Goal: Information Seeking & Learning: Learn about a topic

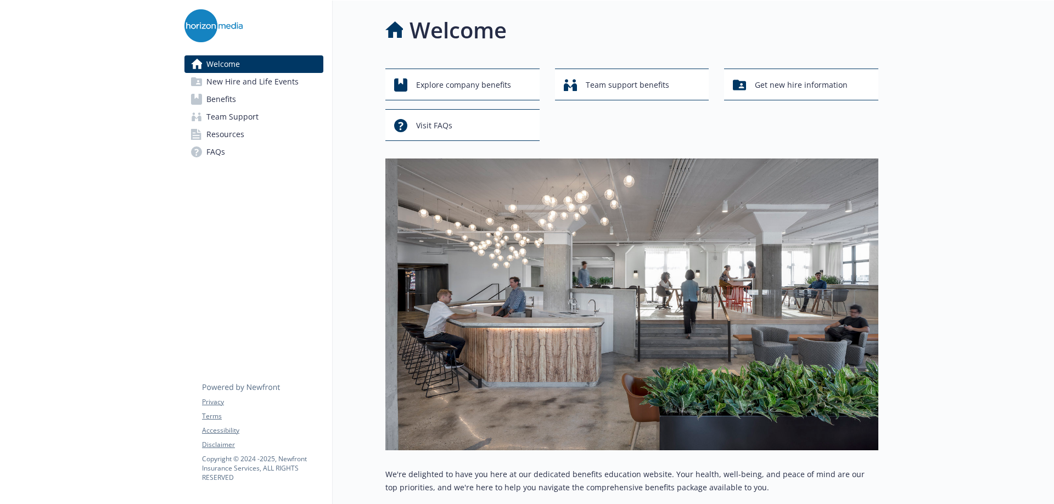
click at [214, 100] on span "Benefits" at bounding box center [221, 100] width 30 height 18
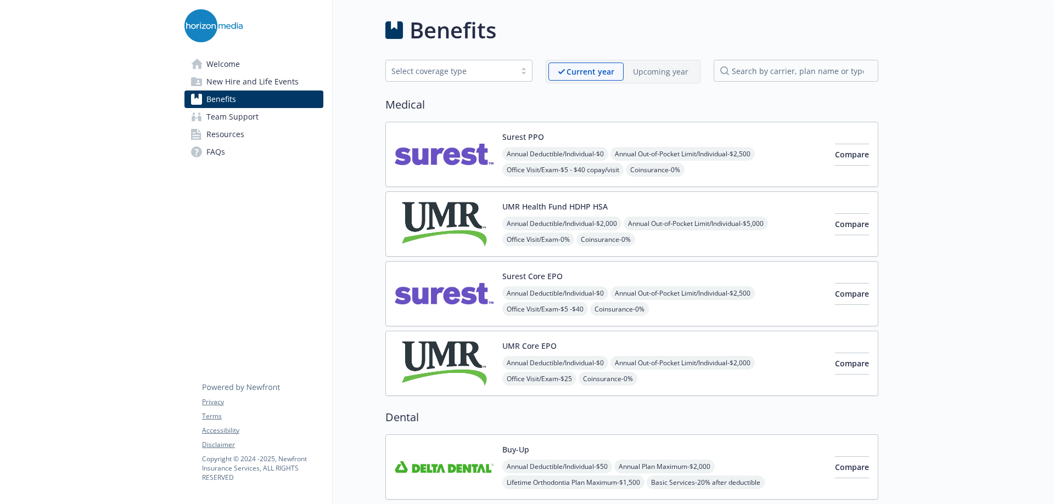
click at [636, 345] on div "UMR Core EPO Annual Deductible/Individual - $0 Annual Out-of-Pocket Limit/Indiv…" at bounding box center [664, 363] width 324 height 47
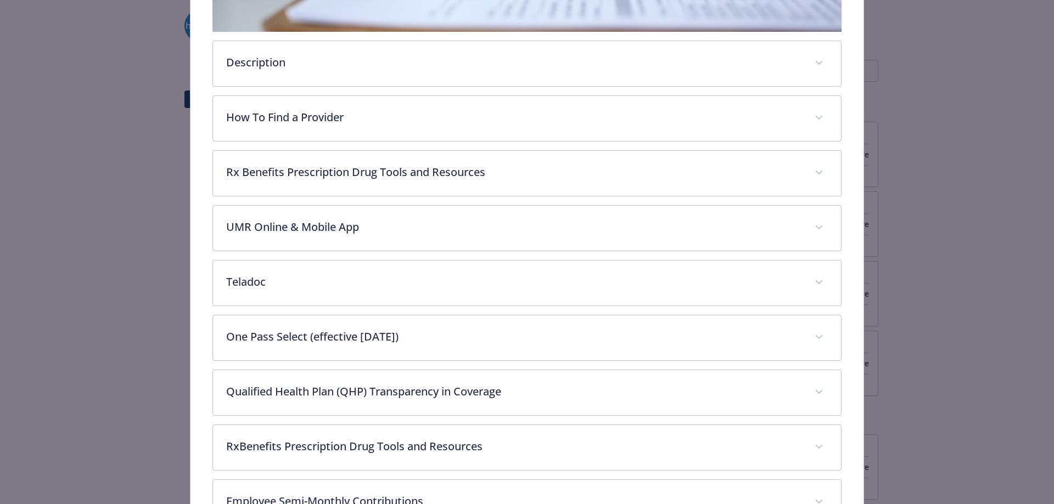
scroll to position [472, 0]
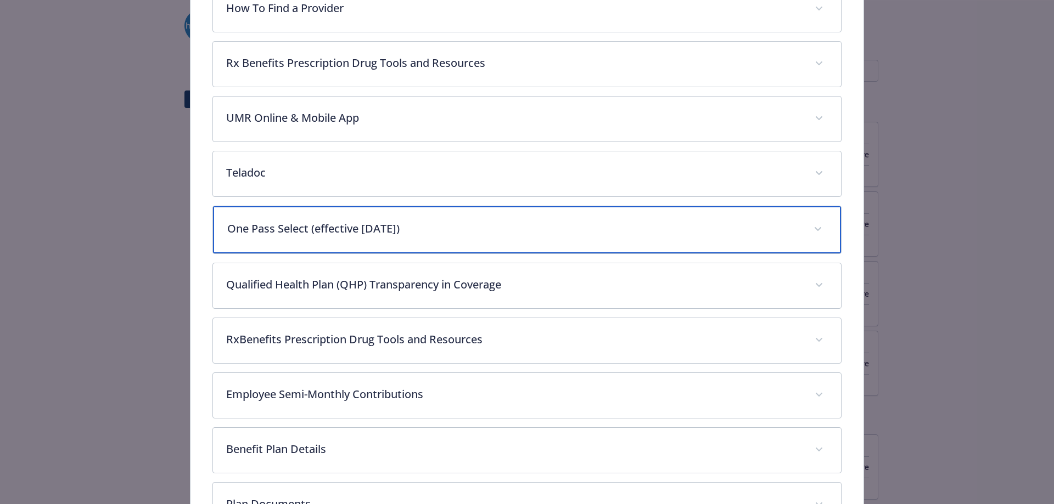
click at [423, 240] on div "One Pass Select (effective [DATE])" at bounding box center [527, 229] width 628 height 47
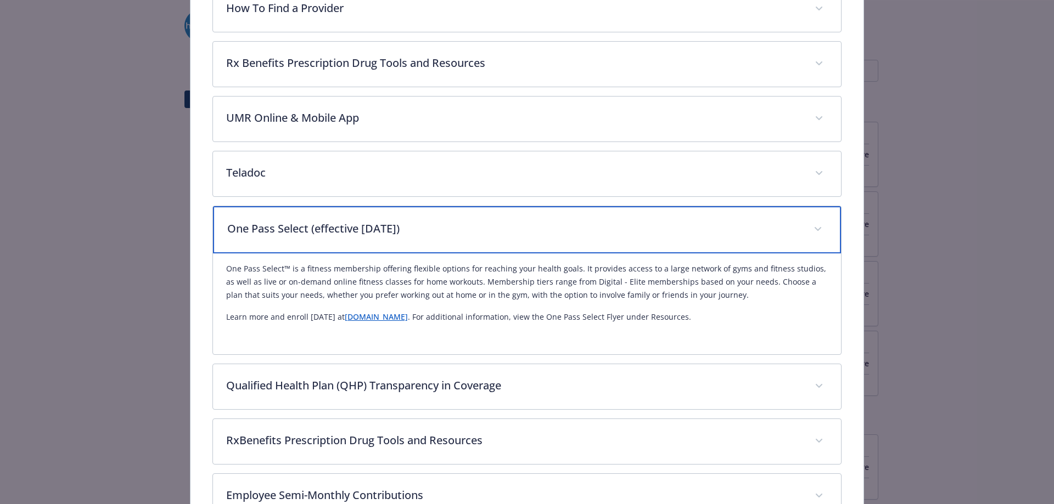
click at [510, 235] on p "One Pass Select (effective [DATE])" at bounding box center [514, 229] width 574 height 16
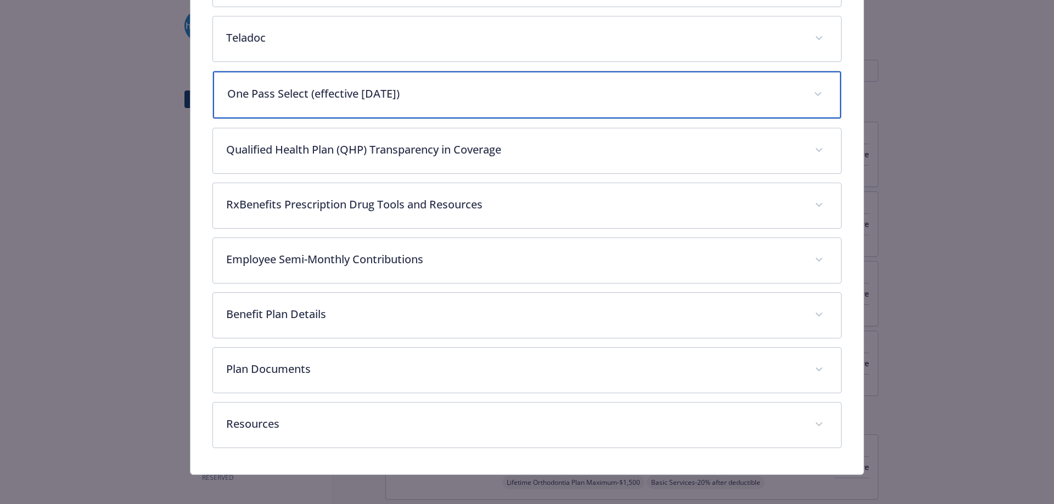
scroll to position [611, 0]
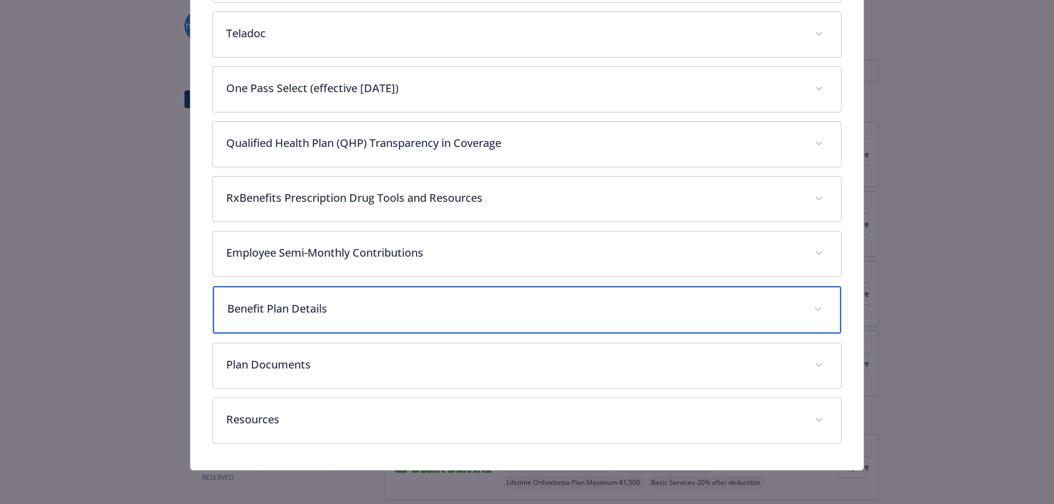
click at [321, 319] on div "Benefit Plan Details" at bounding box center [527, 310] width 628 height 47
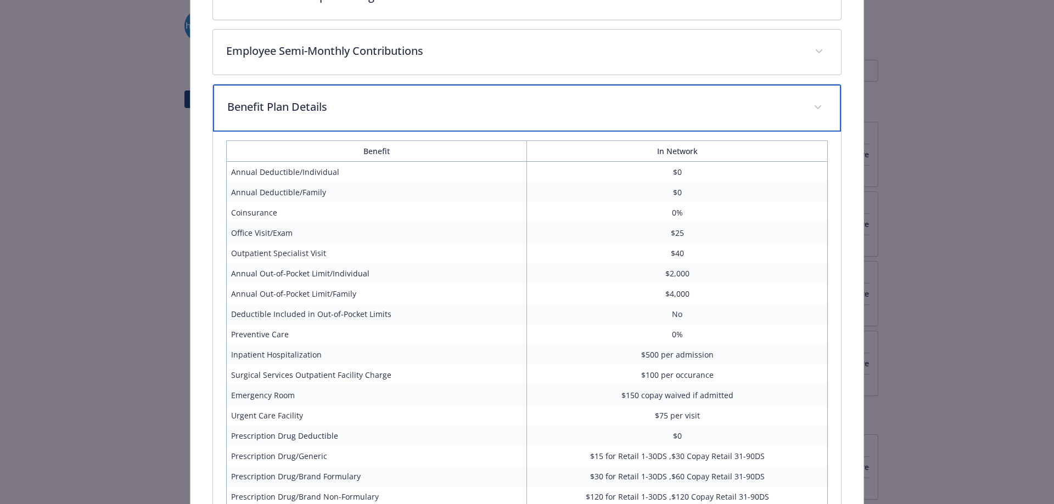
scroll to position [831, 0]
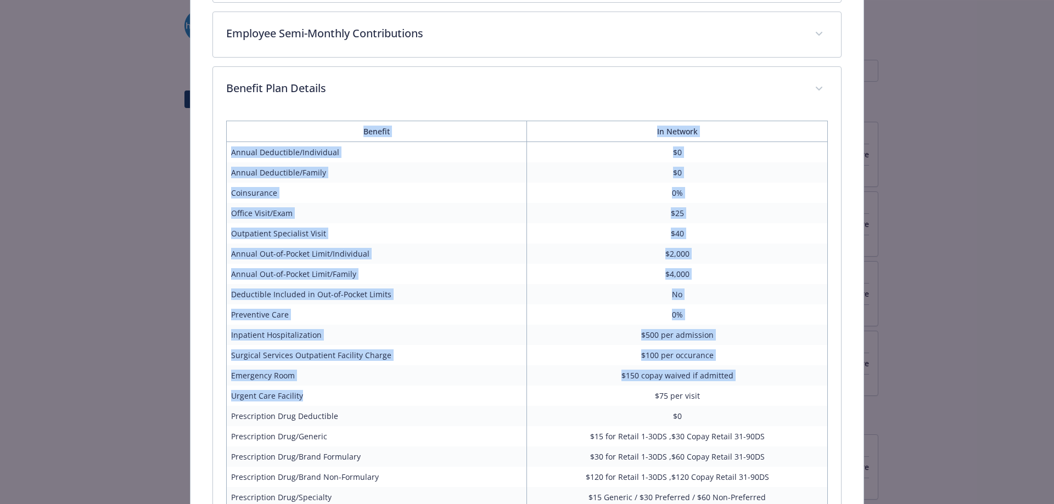
drag, startPoint x: 359, startPoint y: 395, endPoint x: 114, endPoint y: 401, distance: 244.9
click at [394, 397] on td "Urgent Care Facility" at bounding box center [376, 396] width 301 height 20
